Goal: Task Accomplishment & Management: Manage account settings

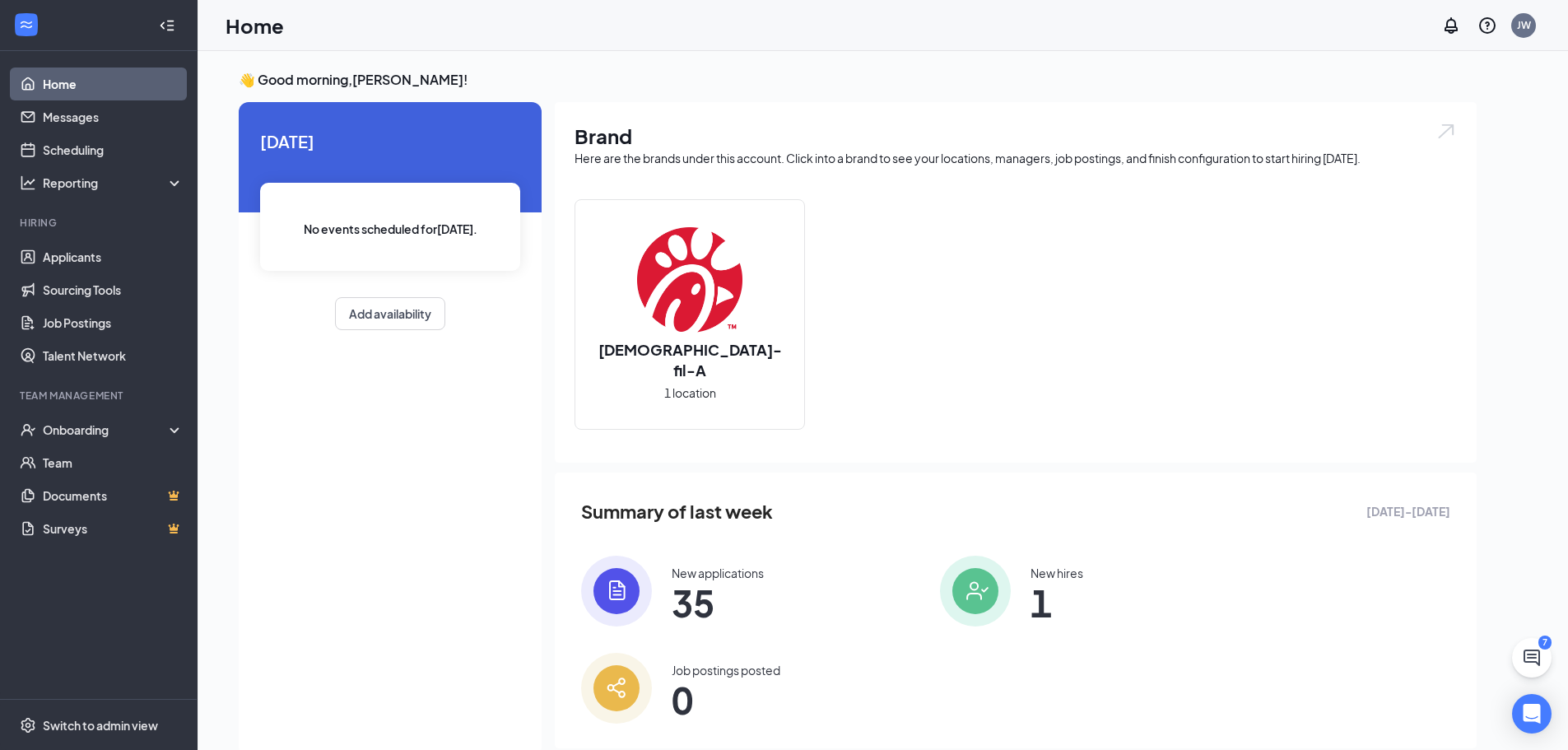
click at [104, 238] on li "Hiring Applicants Sourcing Tools Job Postings Talent Network" at bounding box center [98, 294] width 197 height 156
click at [108, 256] on link "Applicants" at bounding box center [113, 256] width 140 height 33
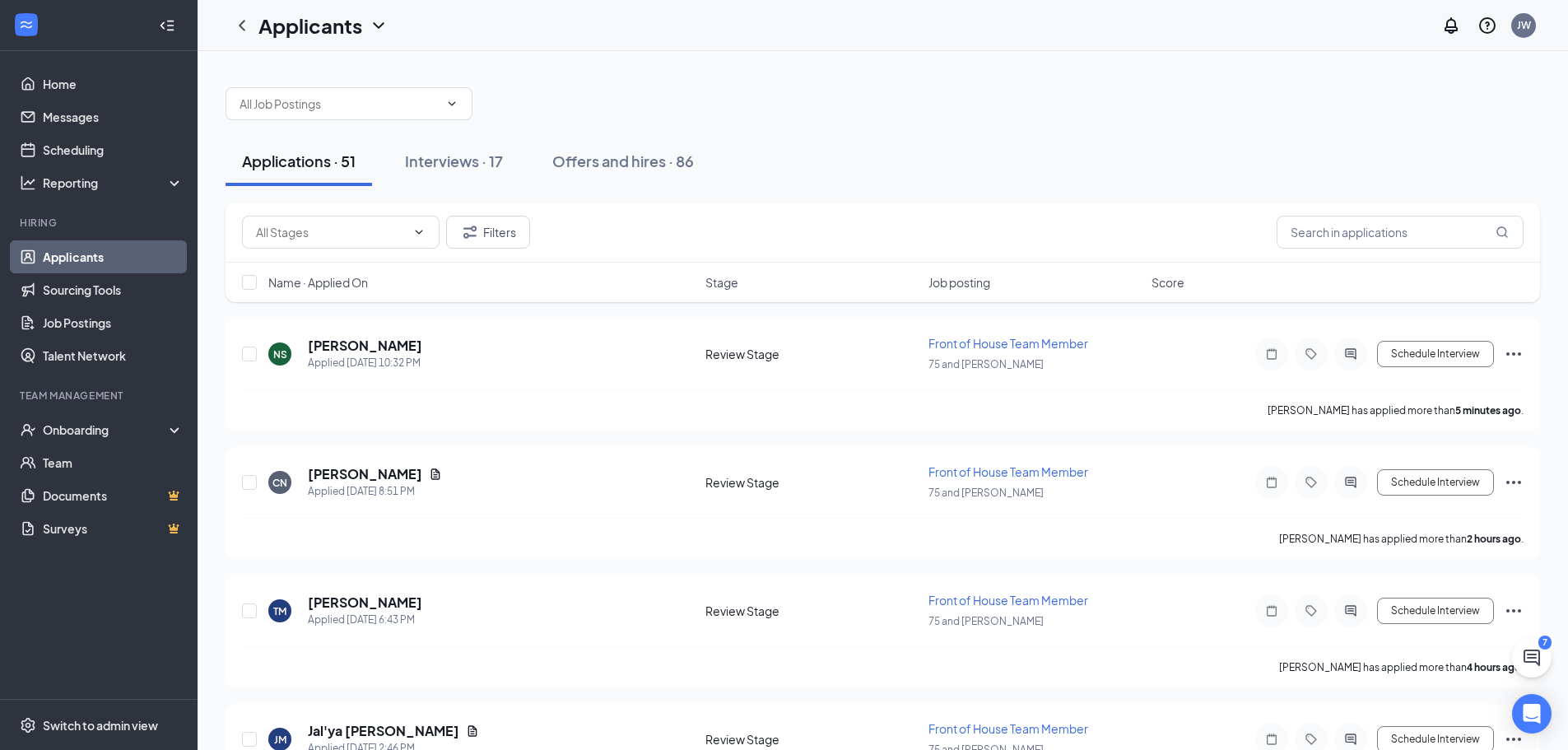
drag, startPoint x: 457, startPoint y: 162, endPoint x: 633, endPoint y: 196, distance: 179.3
click at [467, 163] on div "Interviews · 17" at bounding box center [453, 160] width 98 height 21
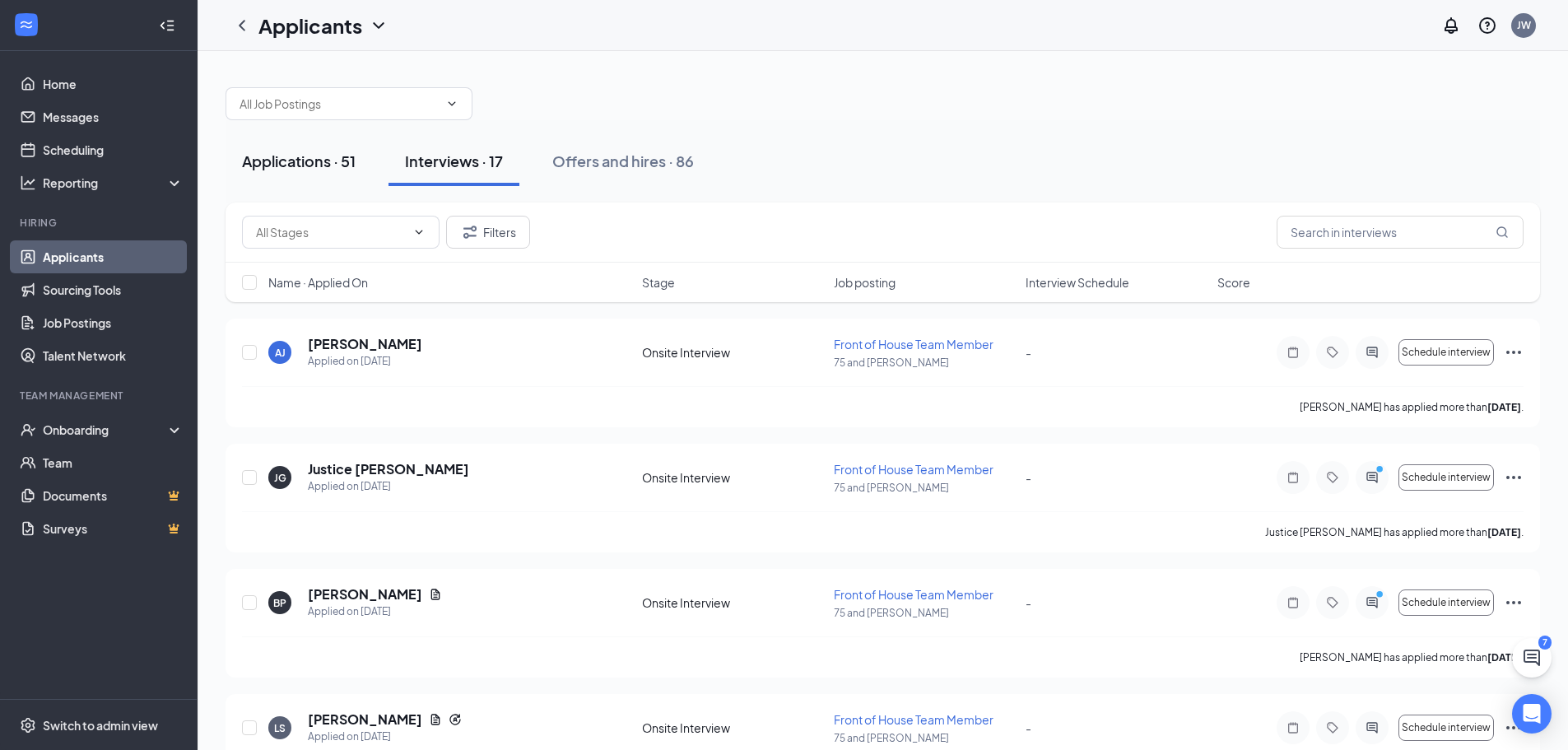
click at [297, 140] on button "Applications · 51" at bounding box center [299, 161] width 146 height 49
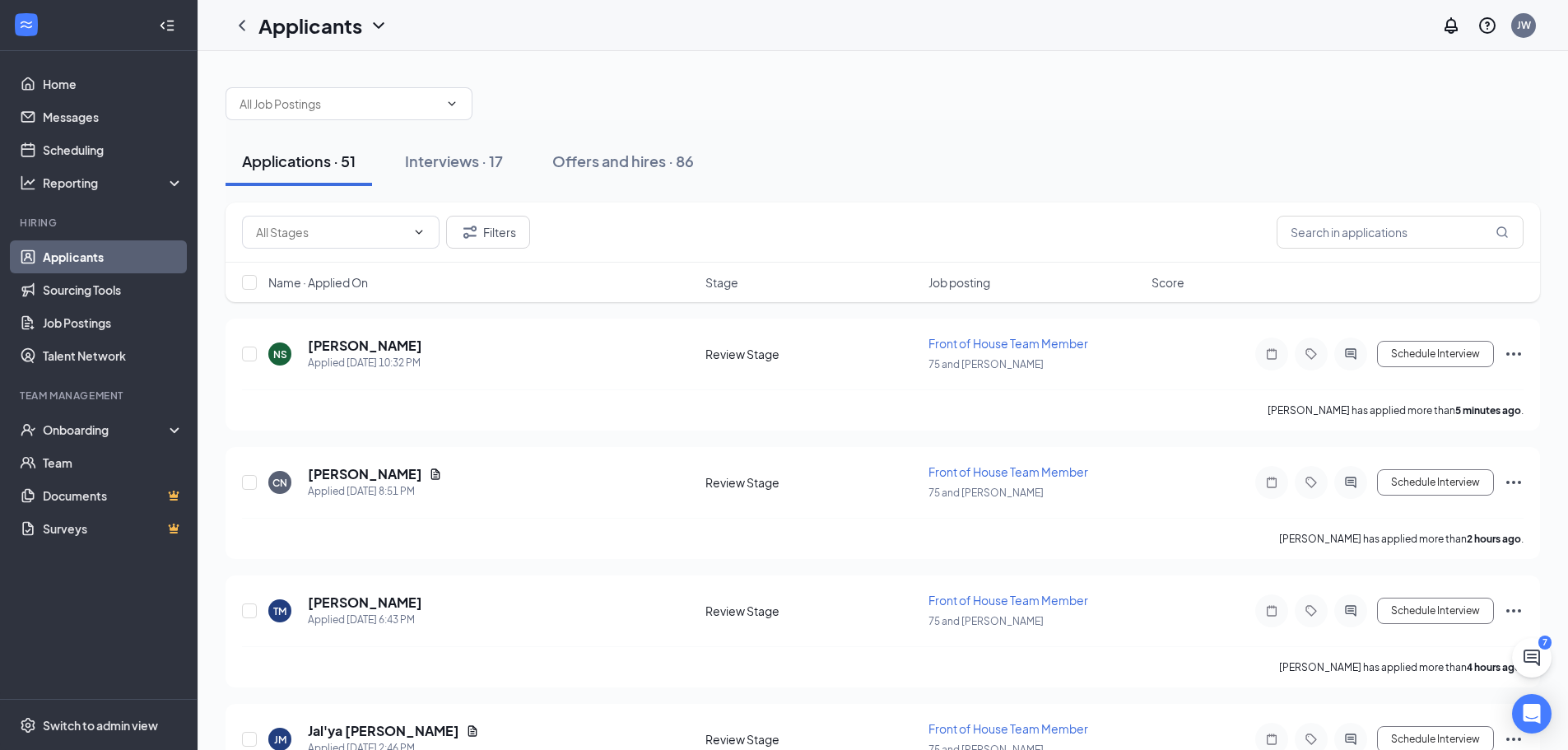
click at [306, 157] on div "Applications · 51" at bounding box center [299, 160] width 114 height 21
drag, startPoint x: 1350, startPoint y: 232, endPoint x: 1393, endPoint y: 230, distance: 43.0
click at [1355, 231] on input "text" at bounding box center [1401, 232] width 247 height 33
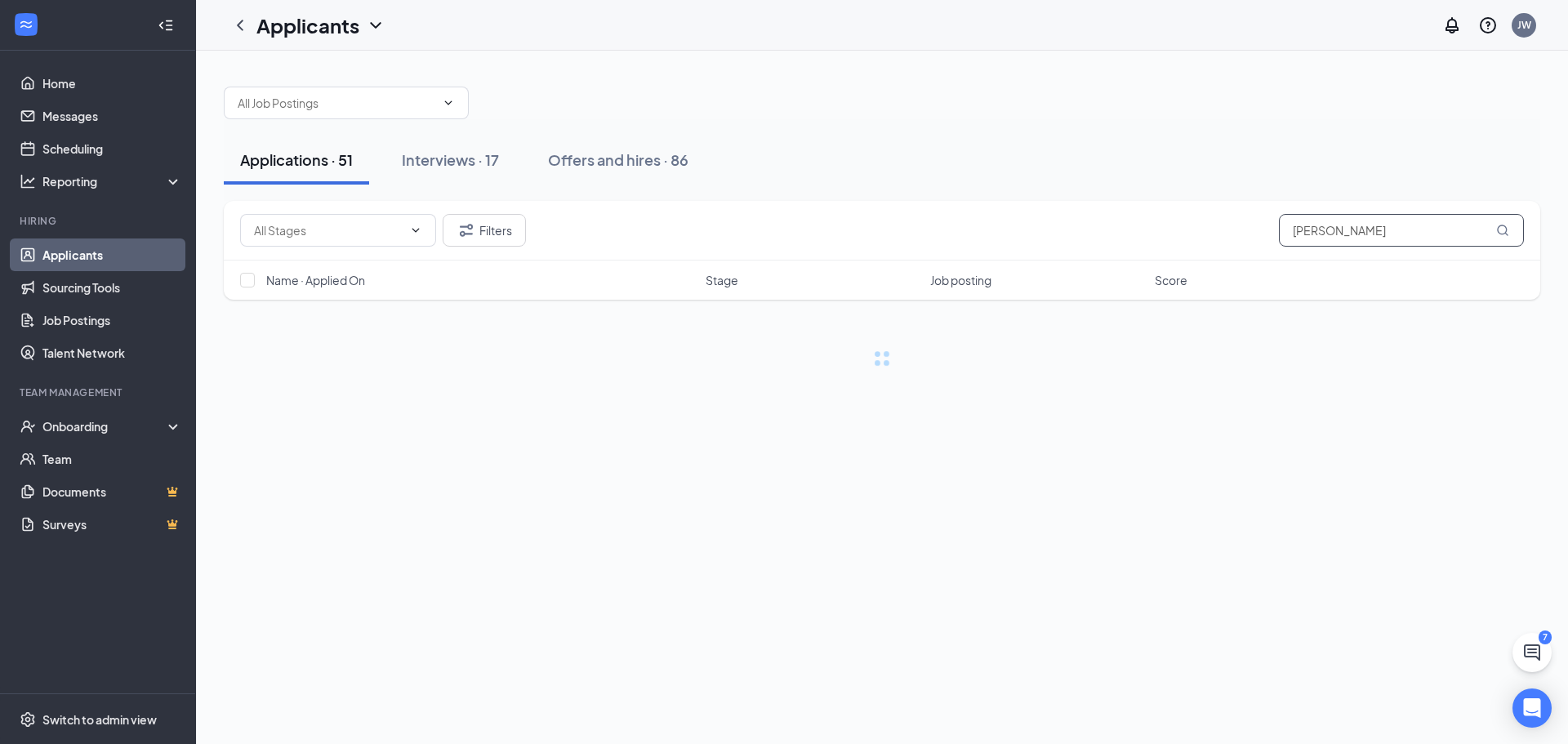
type input "[PERSON_NAME]"
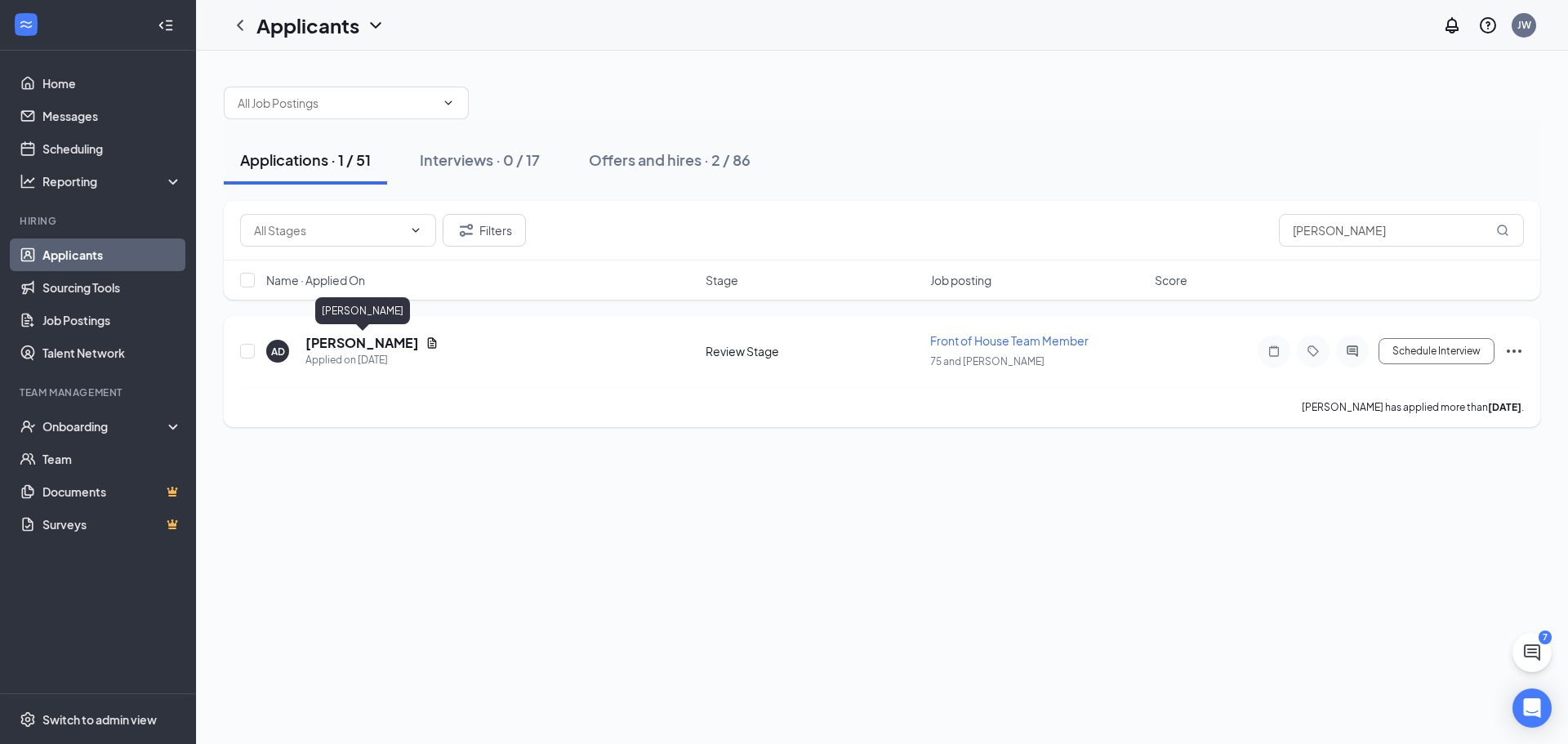
click at [397, 337] on h5 "[PERSON_NAME]" at bounding box center [362, 343] width 114 height 18
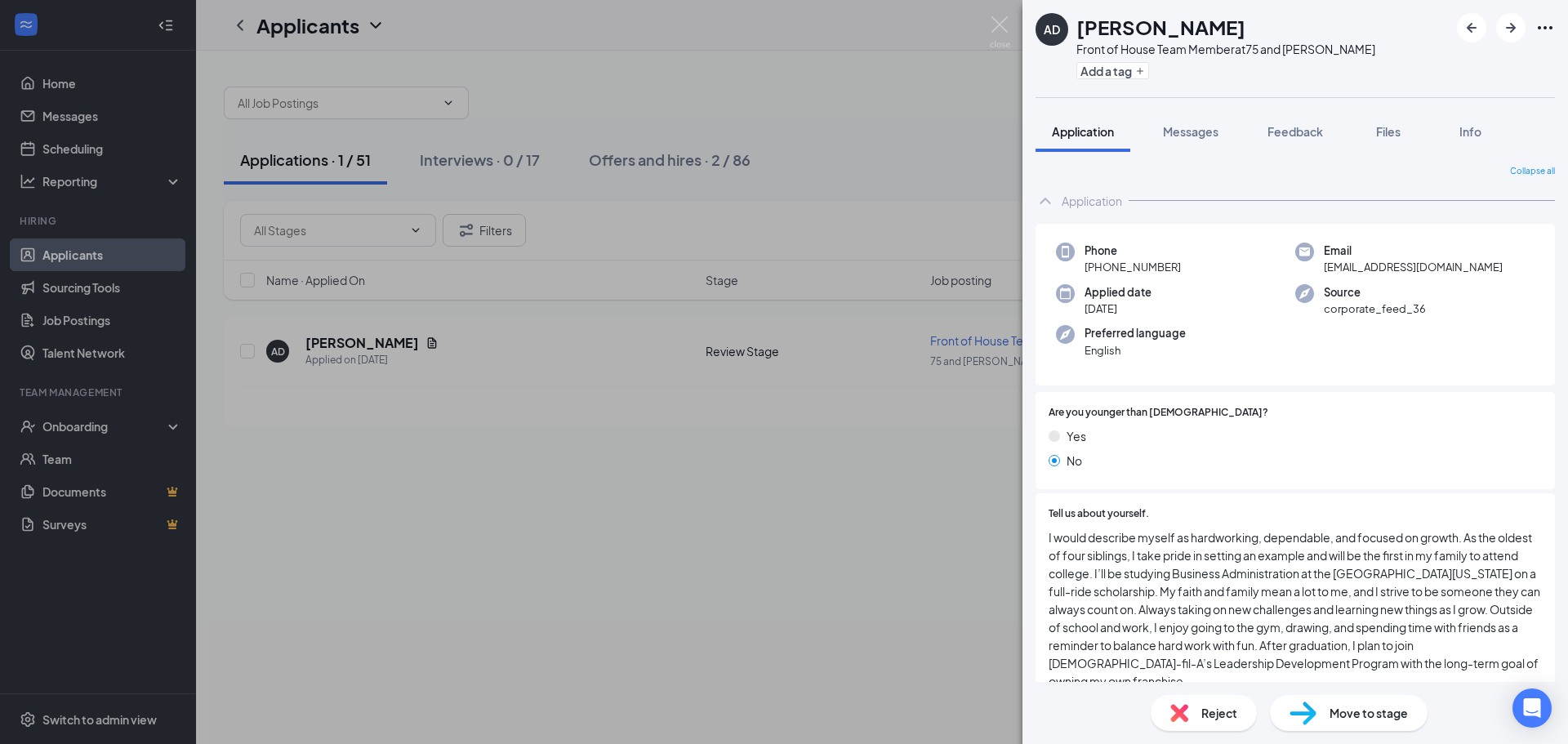
drag, startPoint x: 1092, startPoint y: 269, endPoint x: 1179, endPoint y: 267, distance: 87.0
click at [1179, 267] on div "Phone [PHONE_NUMBER]" at bounding box center [1176, 259] width 239 height 33
copy span "[PHONE_NUMBER]"
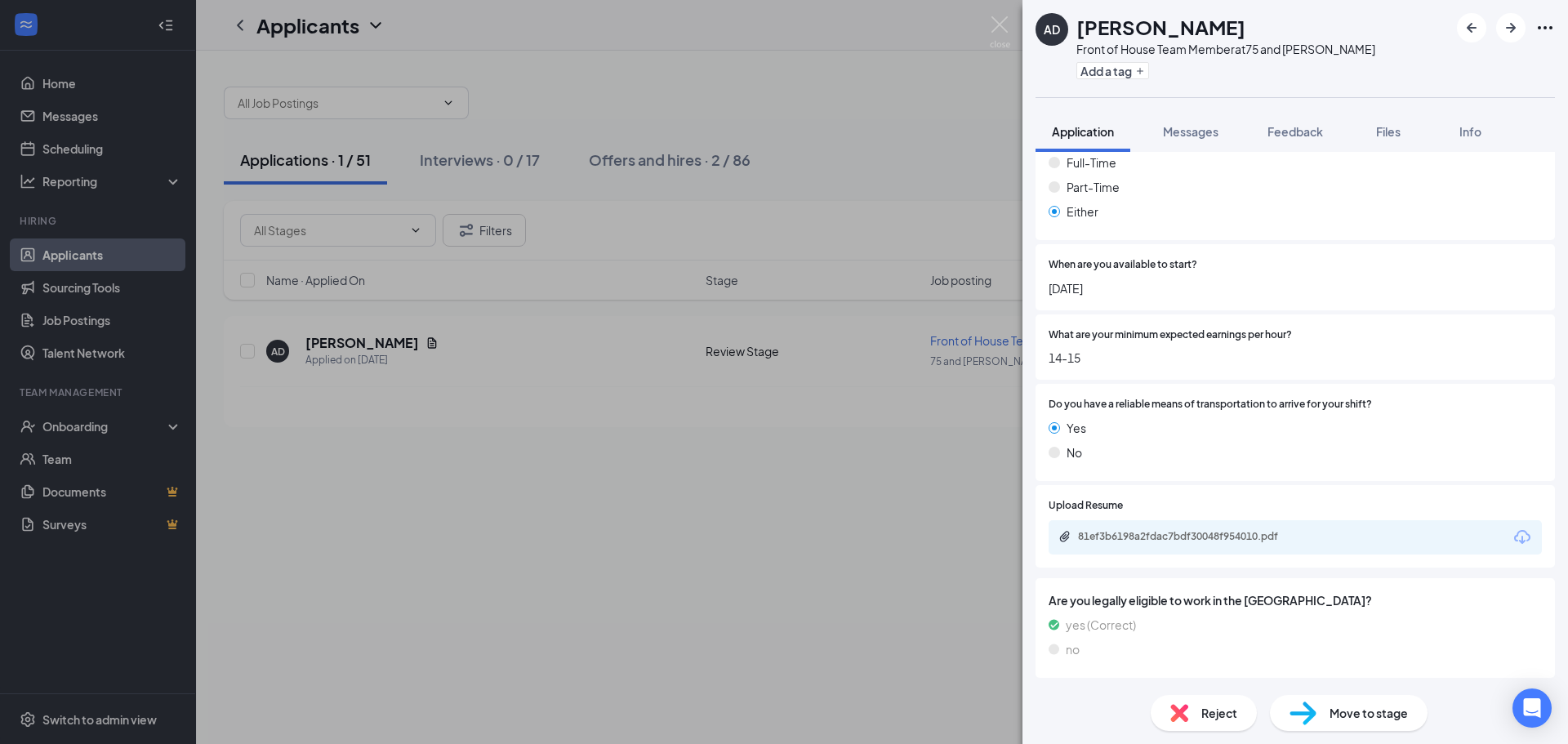
scroll to position [1777, 0]
click at [1547, 28] on icon "Ellipses" at bounding box center [1544, 27] width 20 height 20
click at [1160, 530] on div "81ef3b6198a2fdac7bdf30048f954010.pdf" at bounding box center [1191, 536] width 229 height 13
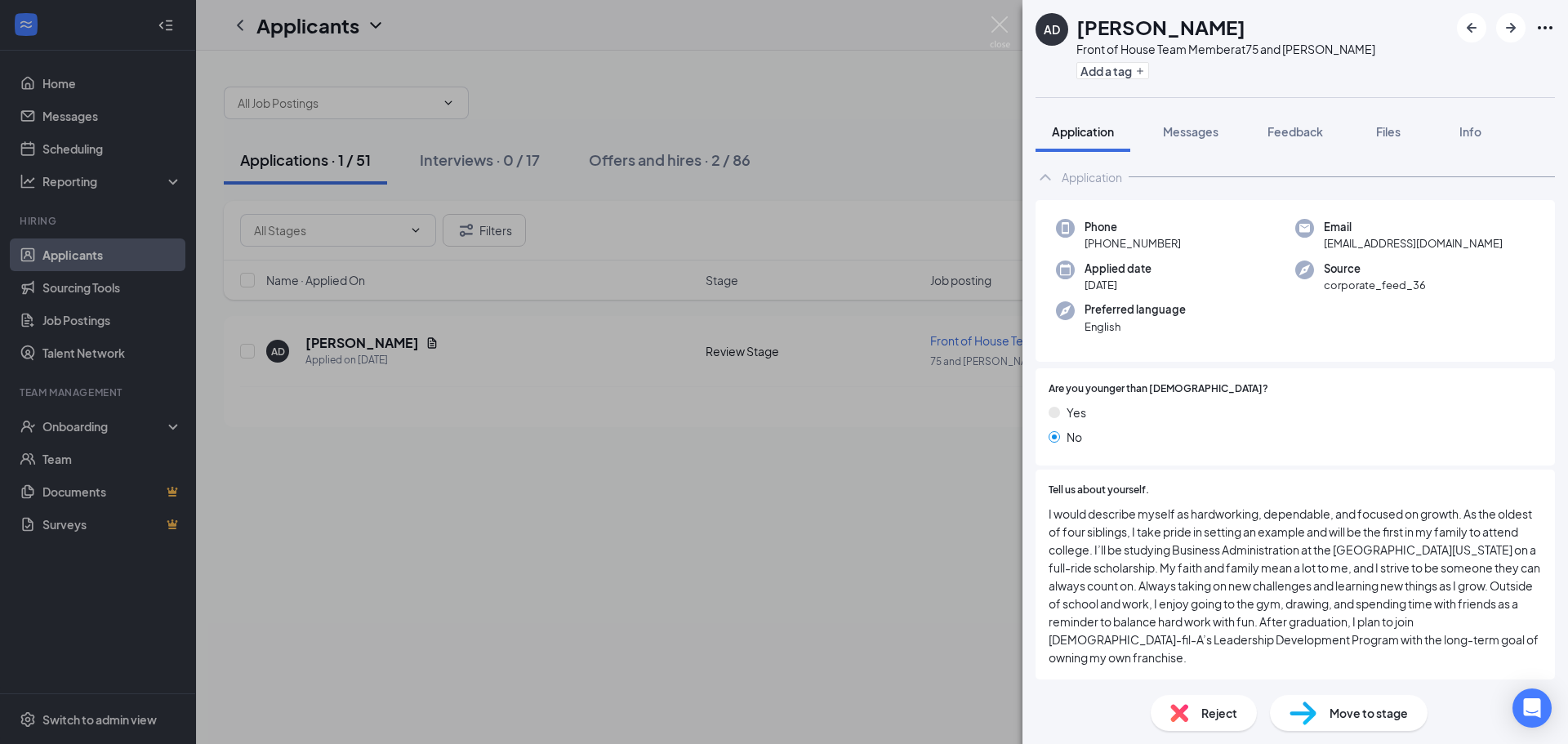
scroll to position [0, 0]
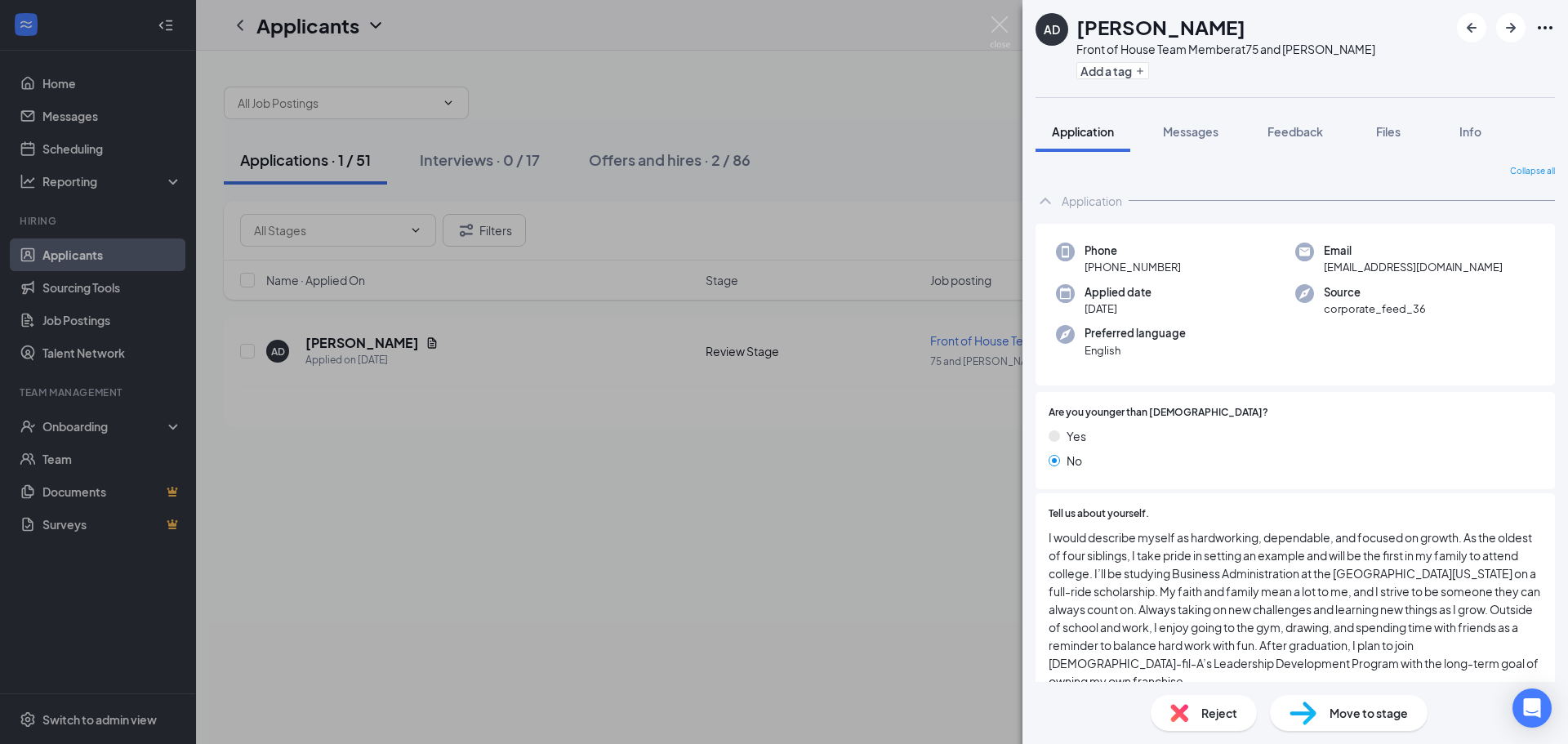
click at [1092, 195] on div "Application" at bounding box center [1092, 200] width 61 height 17
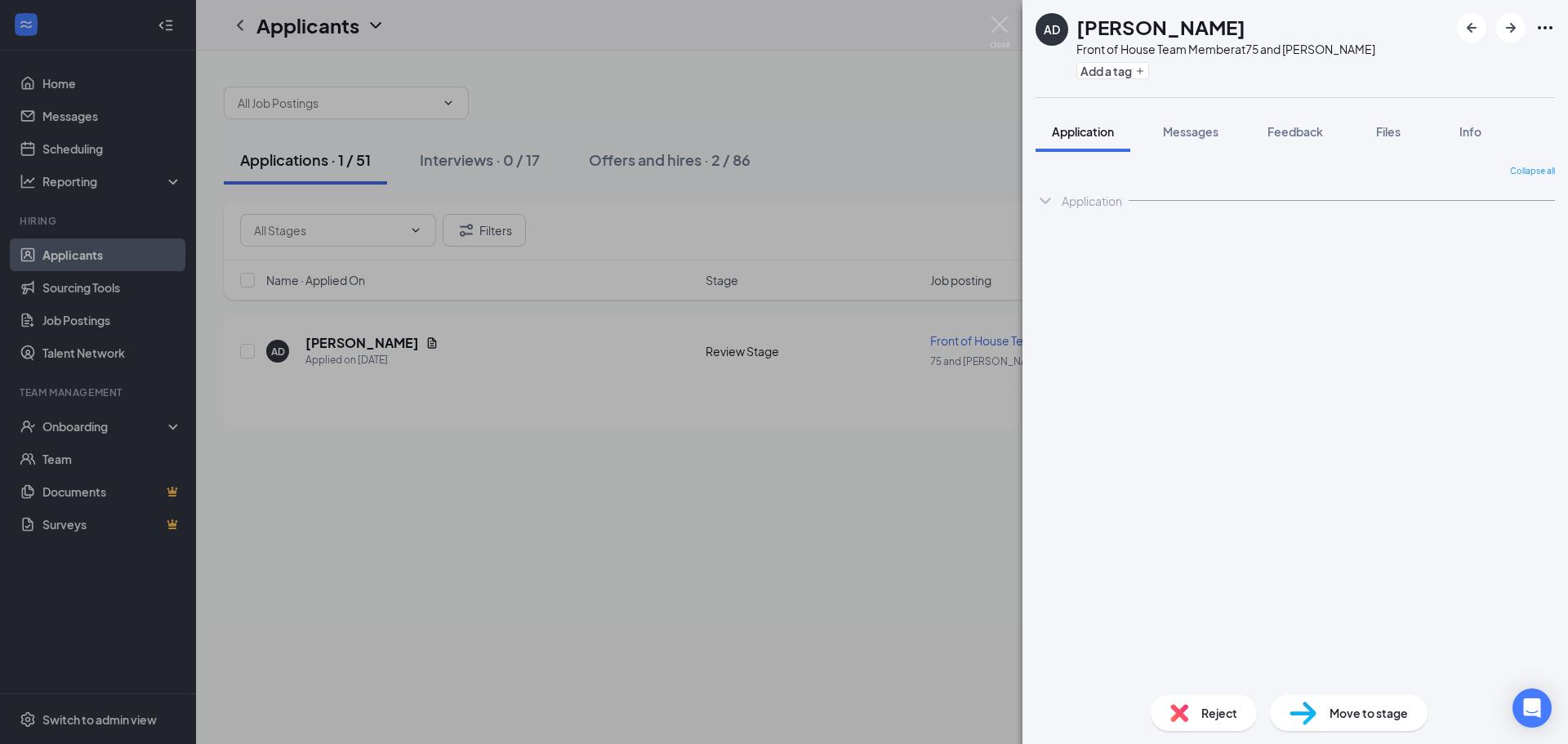
click at [1066, 201] on div "Application" at bounding box center [1092, 200] width 61 height 17
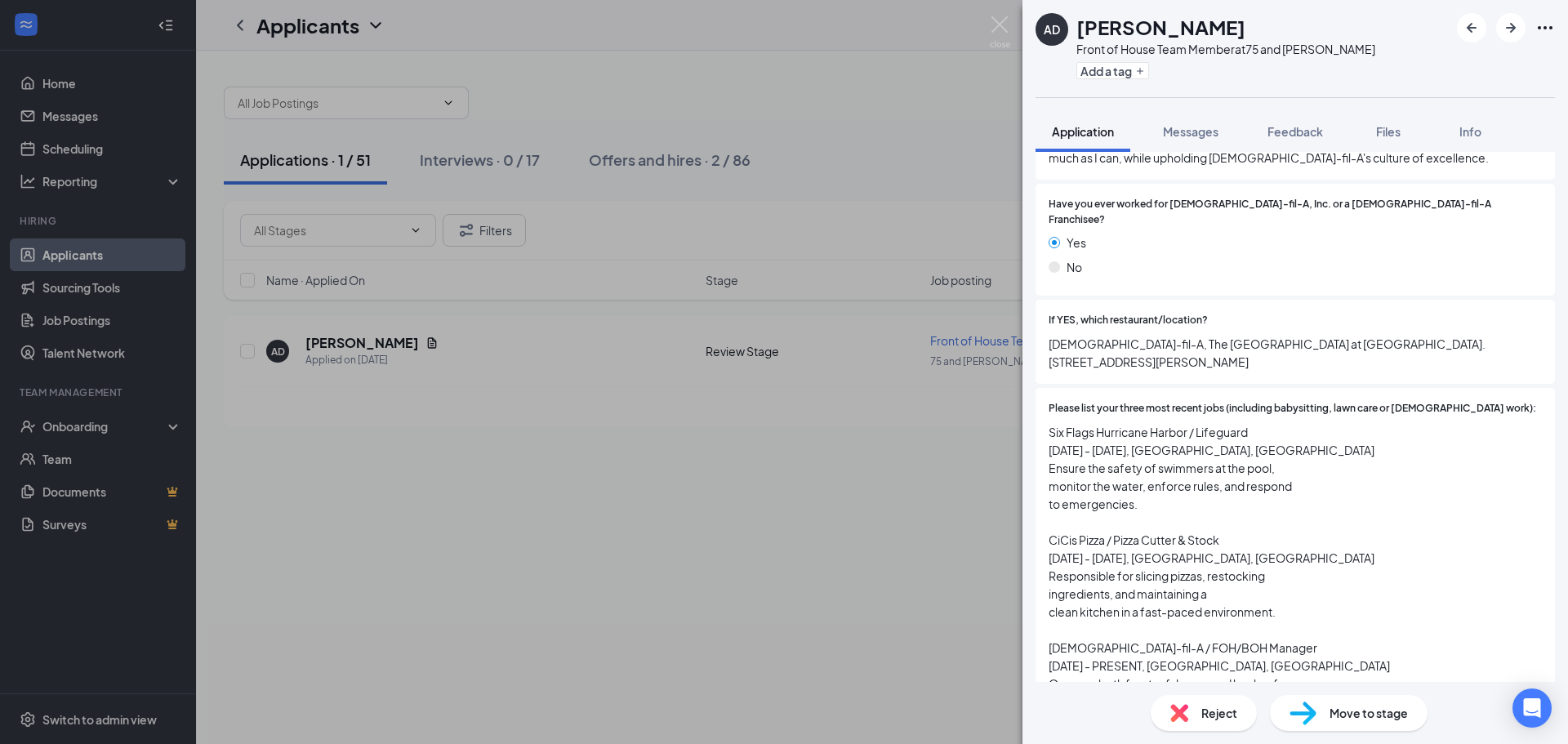
scroll to position [633, 0]
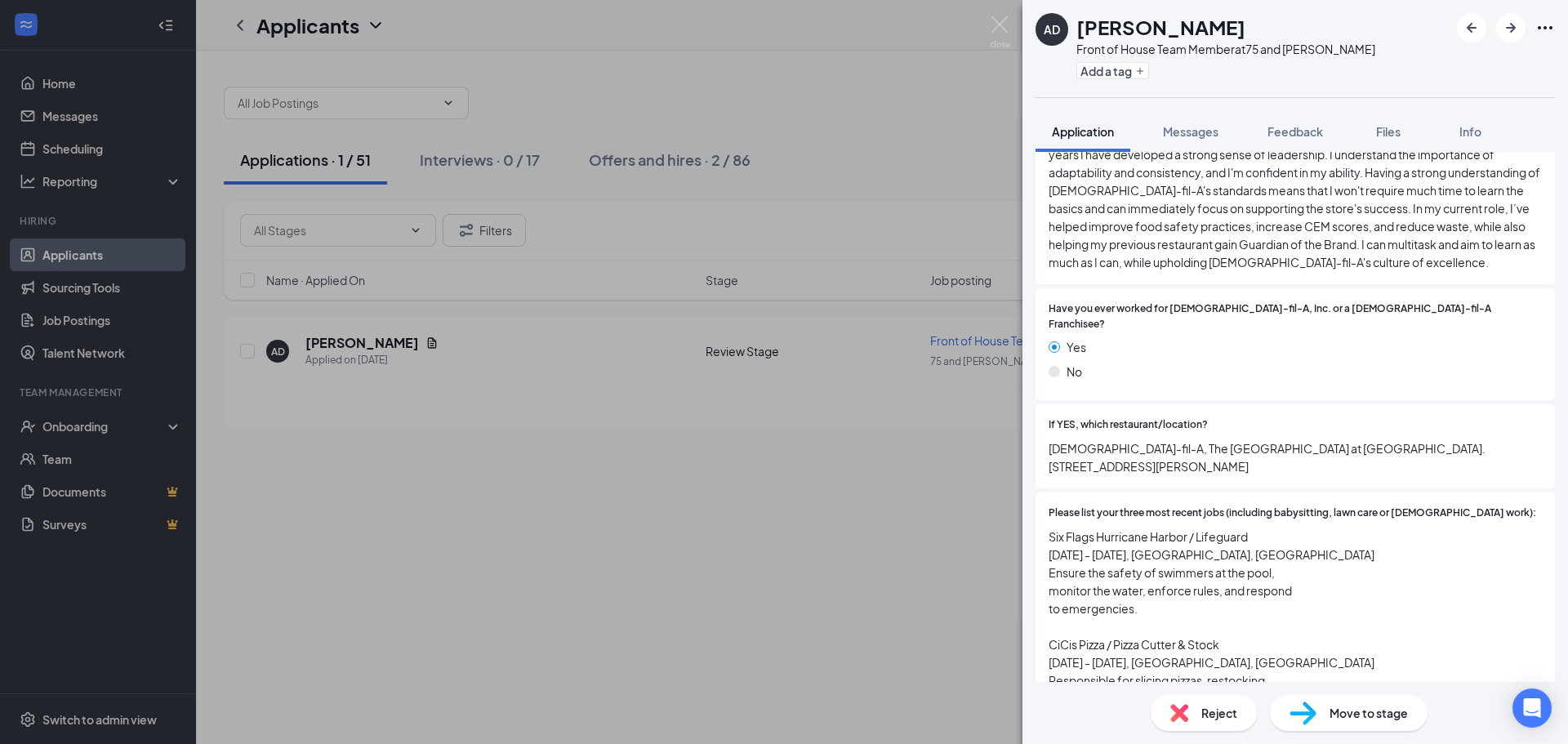
click at [1550, 22] on div "AD [PERSON_NAME] Front of House Team Member at 75 and [PERSON_NAME] Add a tag" at bounding box center [1295, 48] width 546 height 97
click at [1550, 22] on icon "Ellipses" at bounding box center [1544, 27] width 20 height 20
click at [1474, 63] on link "View full application" at bounding box center [1457, 65] width 177 height 17
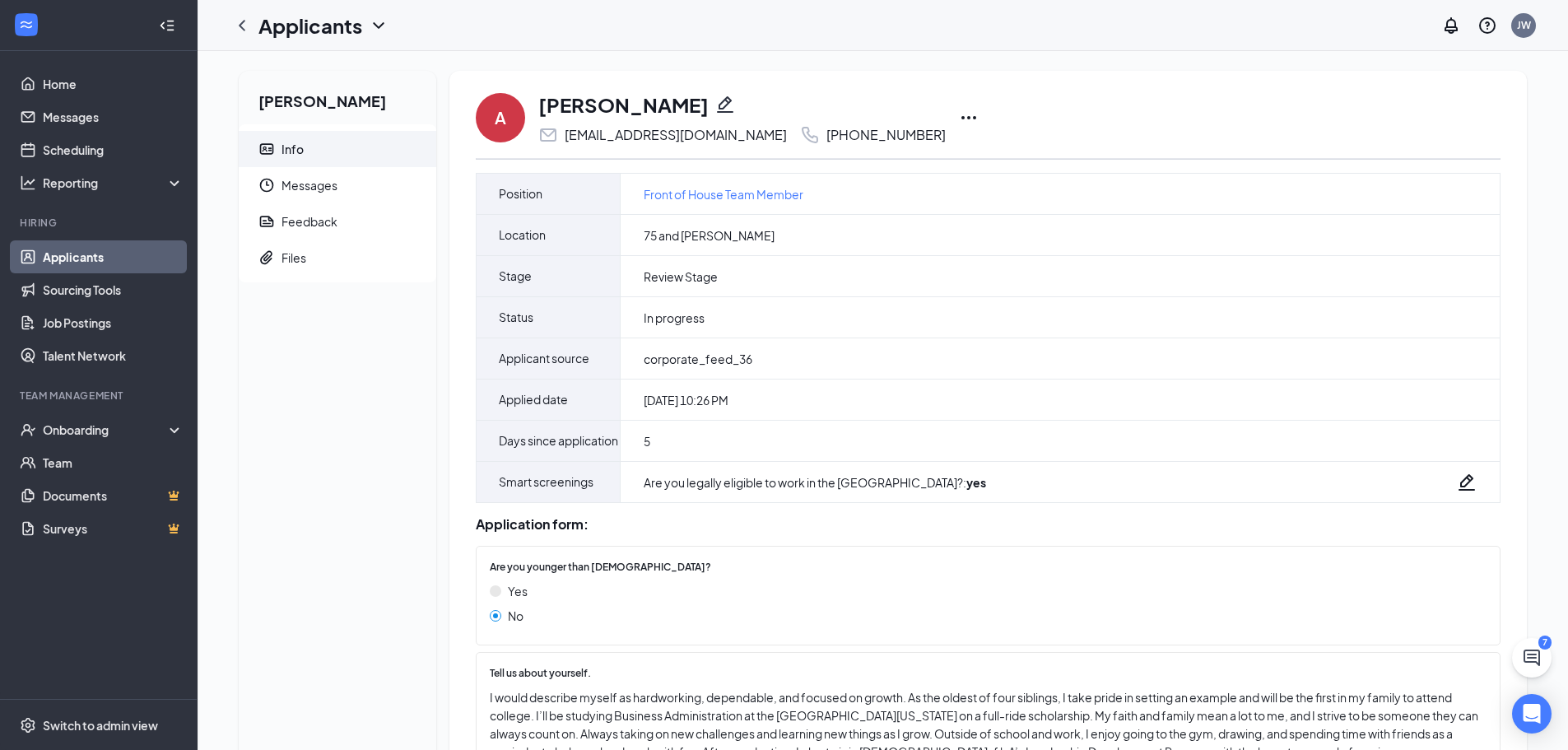
click at [959, 117] on icon "Ellipses" at bounding box center [968, 118] width 20 height 20
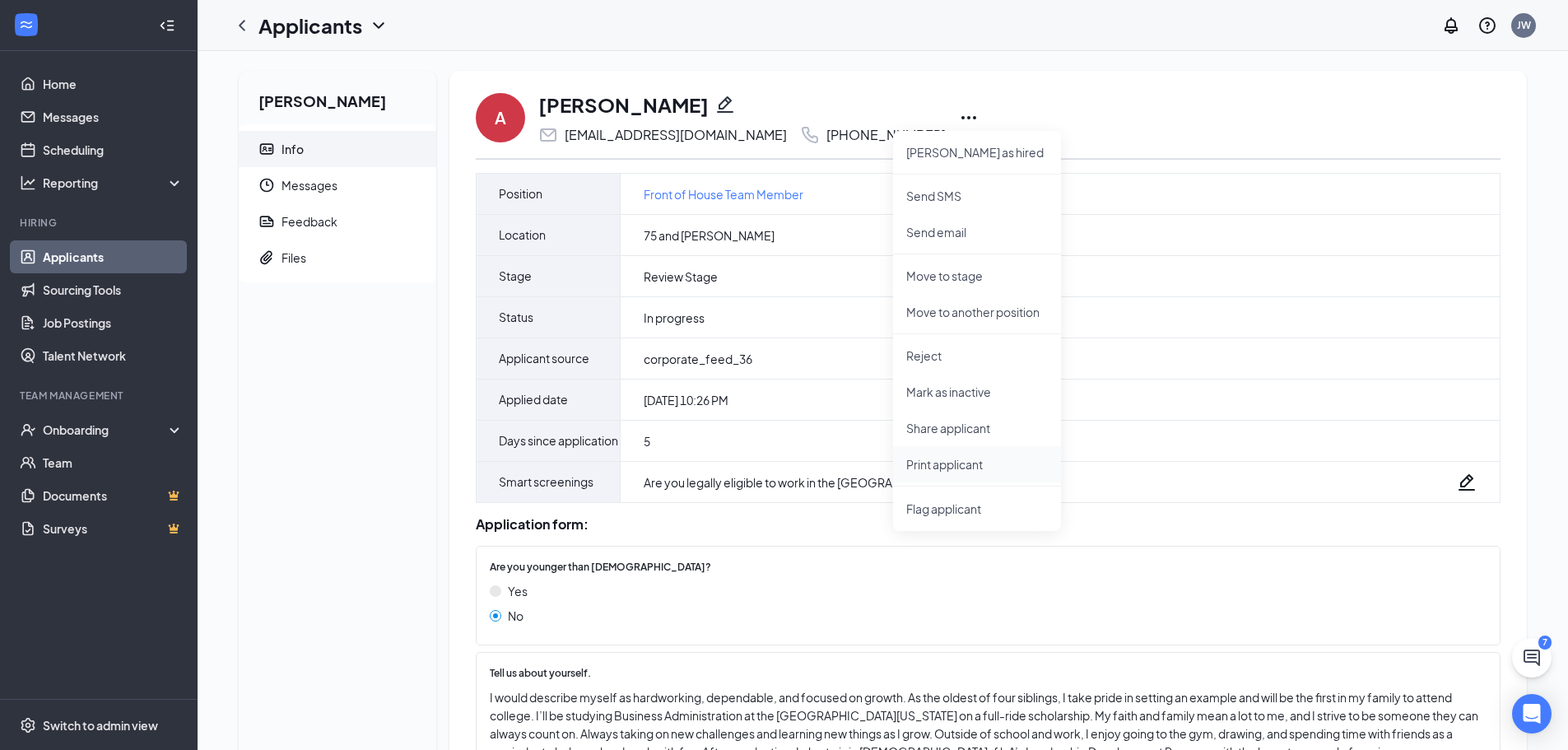
click at [959, 454] on li "Print applicant" at bounding box center [977, 464] width 168 height 37
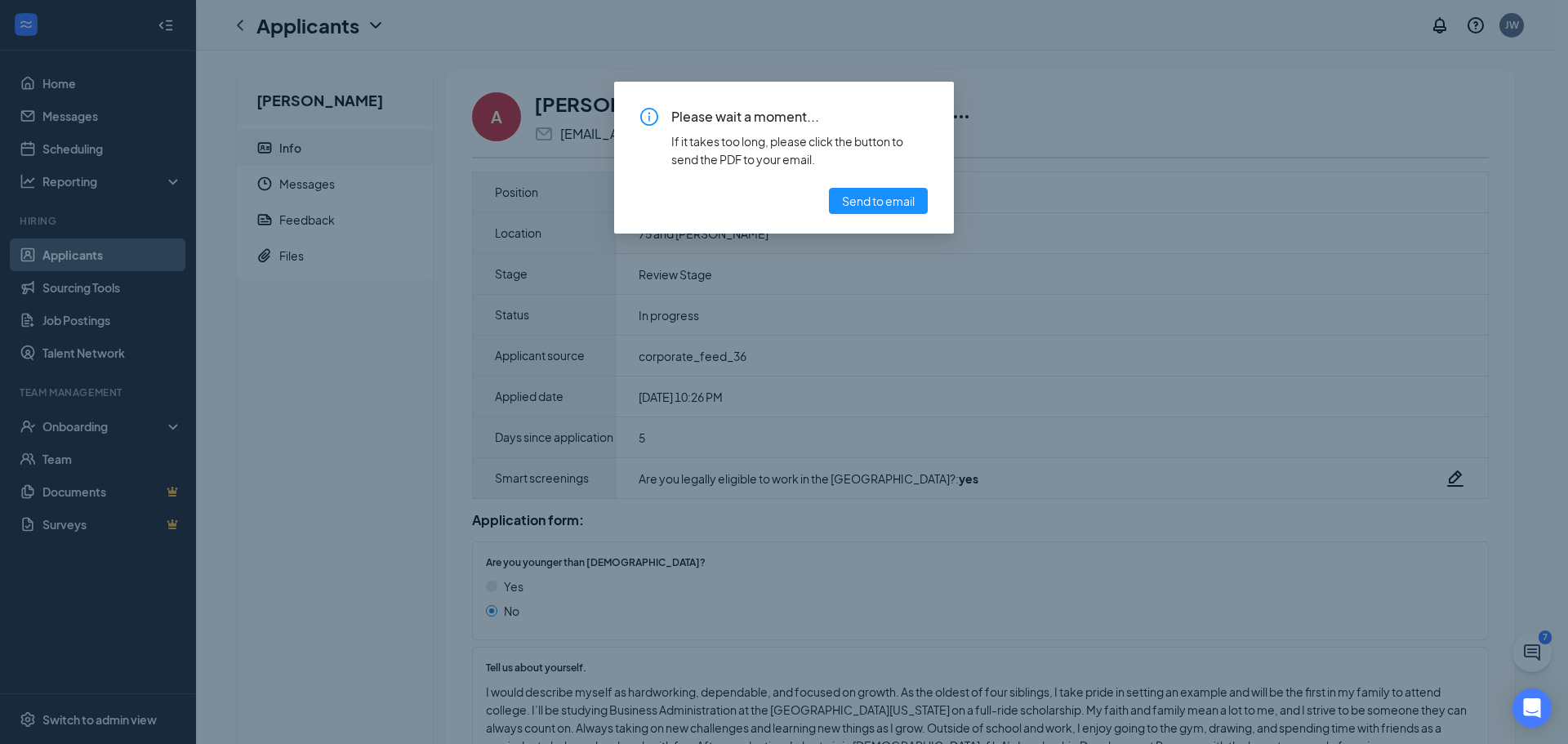
click at [887, 143] on div "If it takes too long, please click the button to send the PDF to your email." at bounding box center [799, 150] width 256 height 36
